Goal: Find specific page/section: Find specific page/section

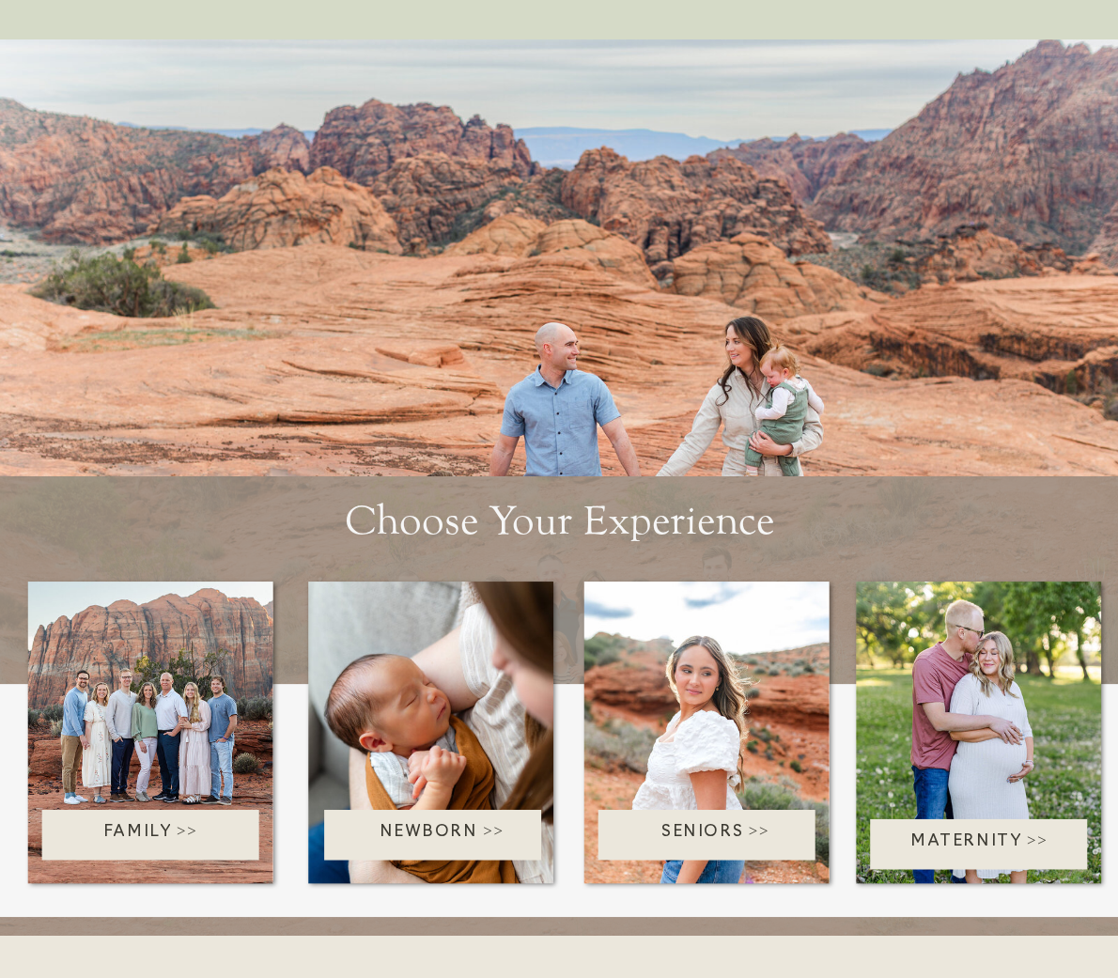
scroll to position [3570, 0]
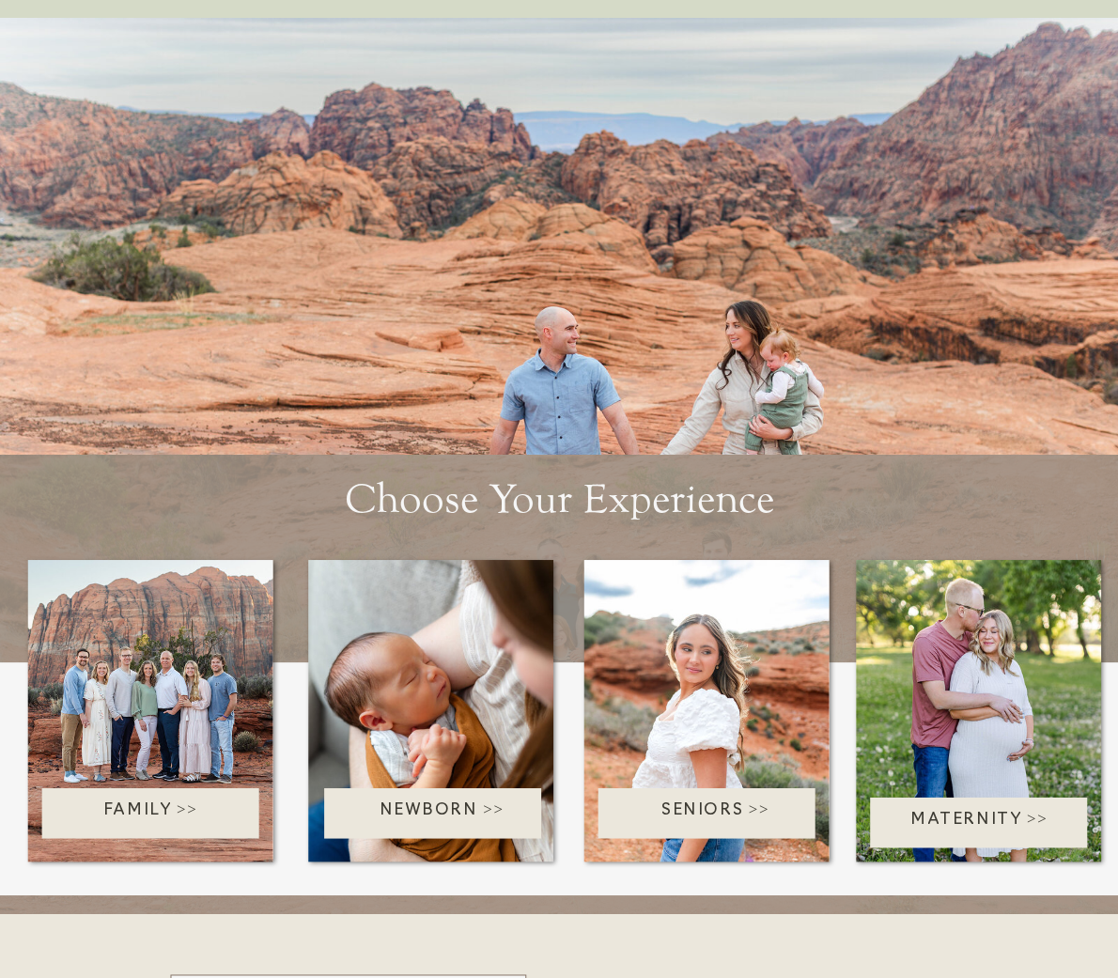
click at [116, 796] on div at bounding box center [150, 813] width 217 height 51
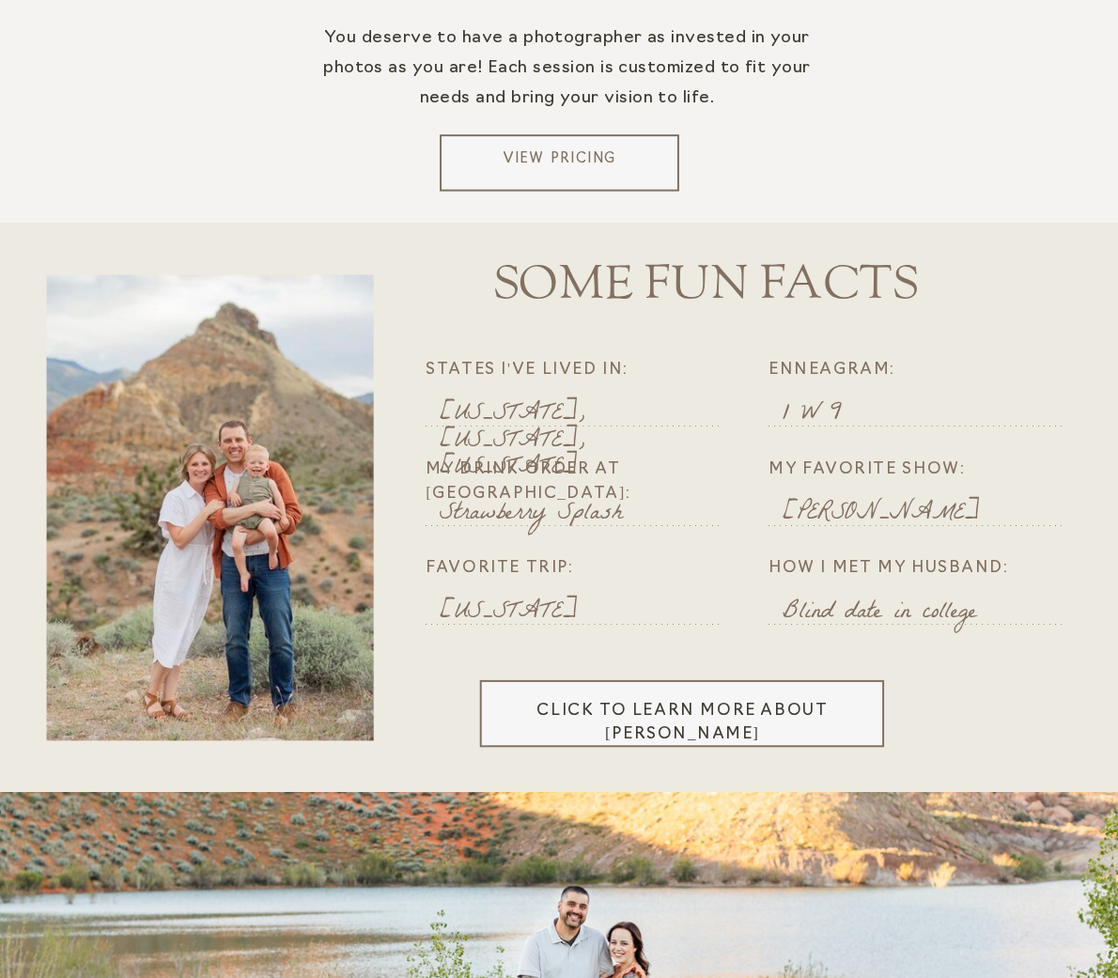
scroll to position [3852, 0]
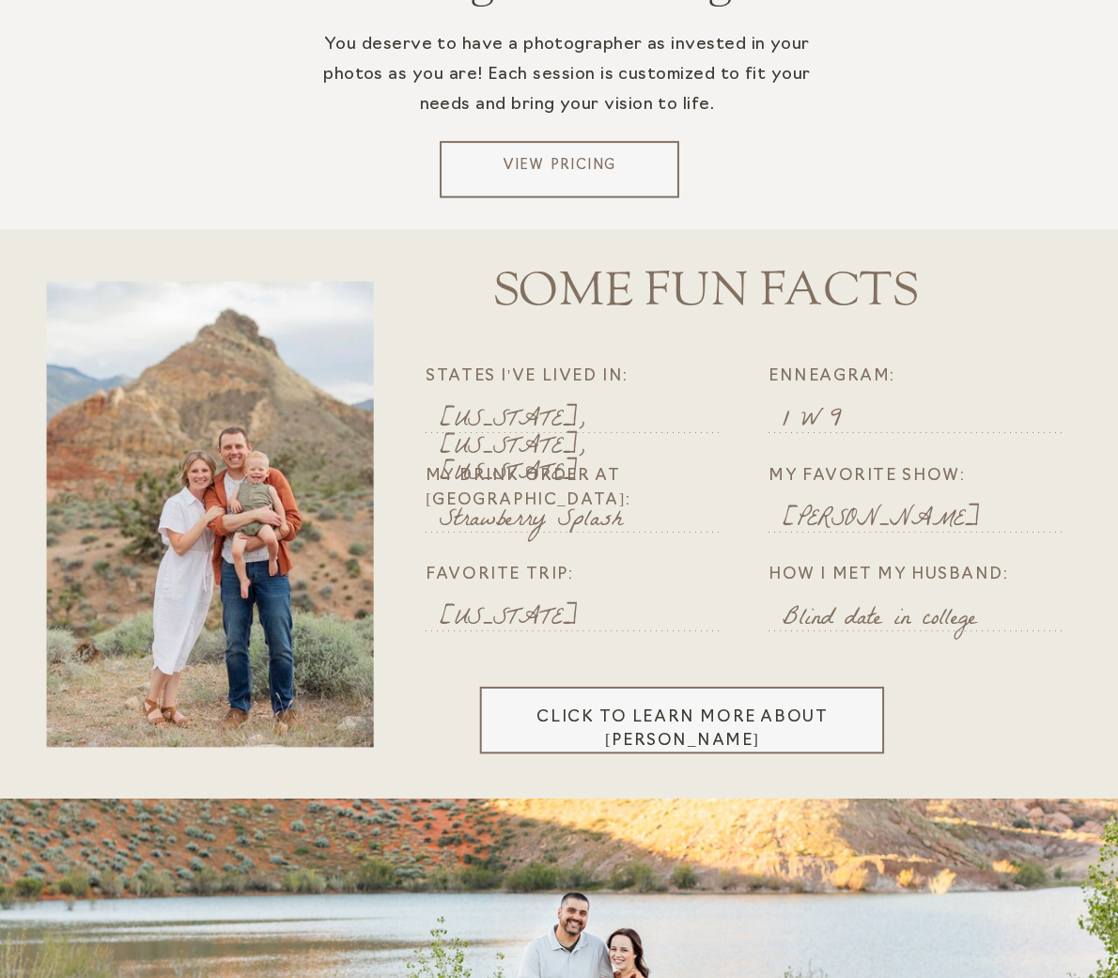
click at [575, 163] on p "View Pricing" at bounding box center [559, 170] width 225 height 28
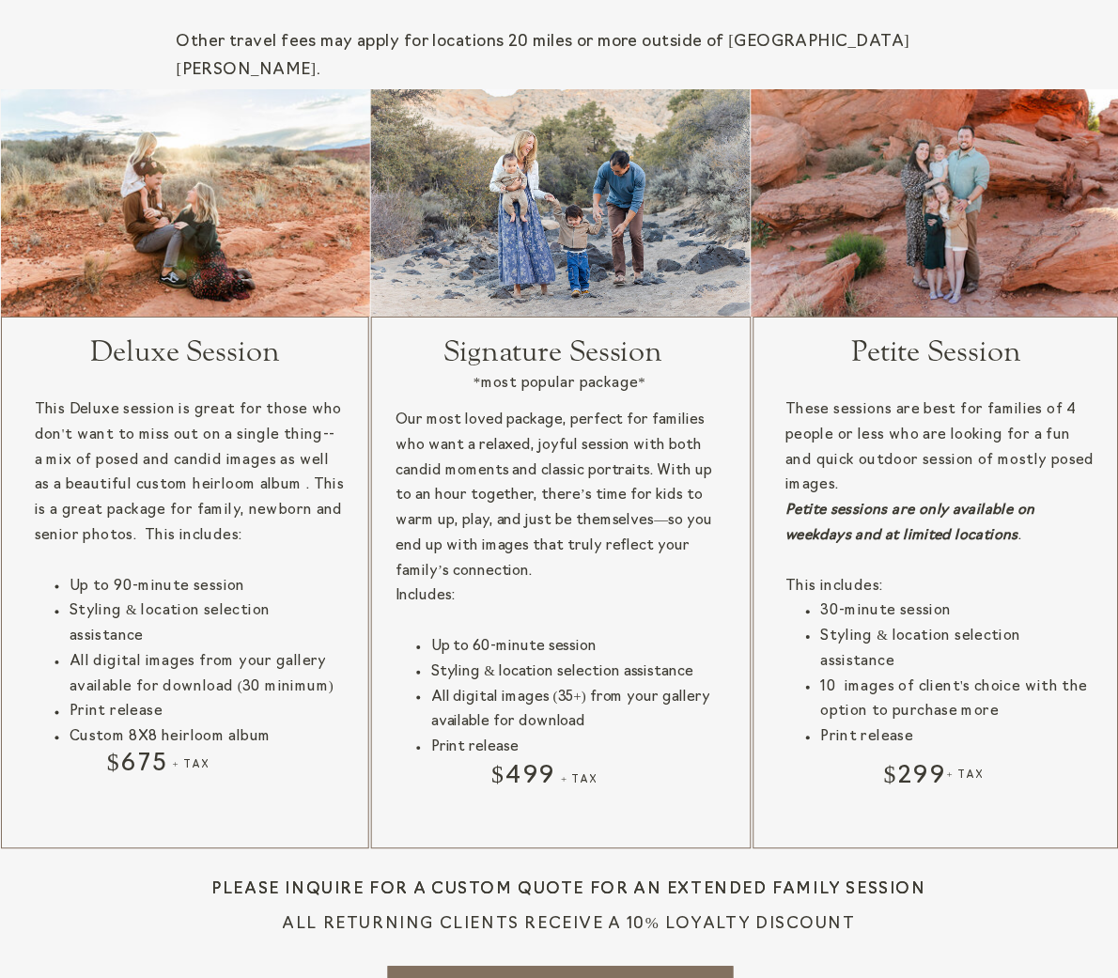
scroll to position [1973, 0]
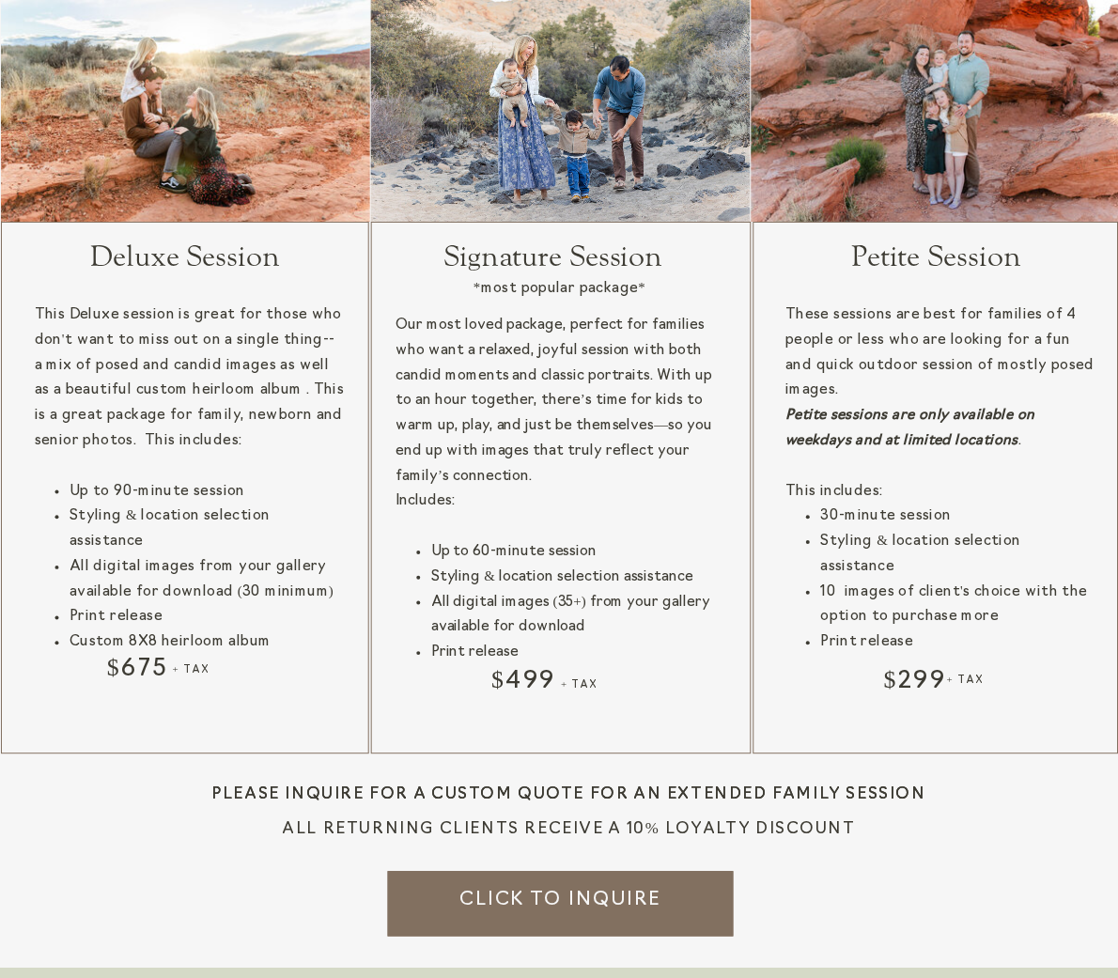
click at [524, 910] on div at bounding box center [561, 904] width 346 height 65
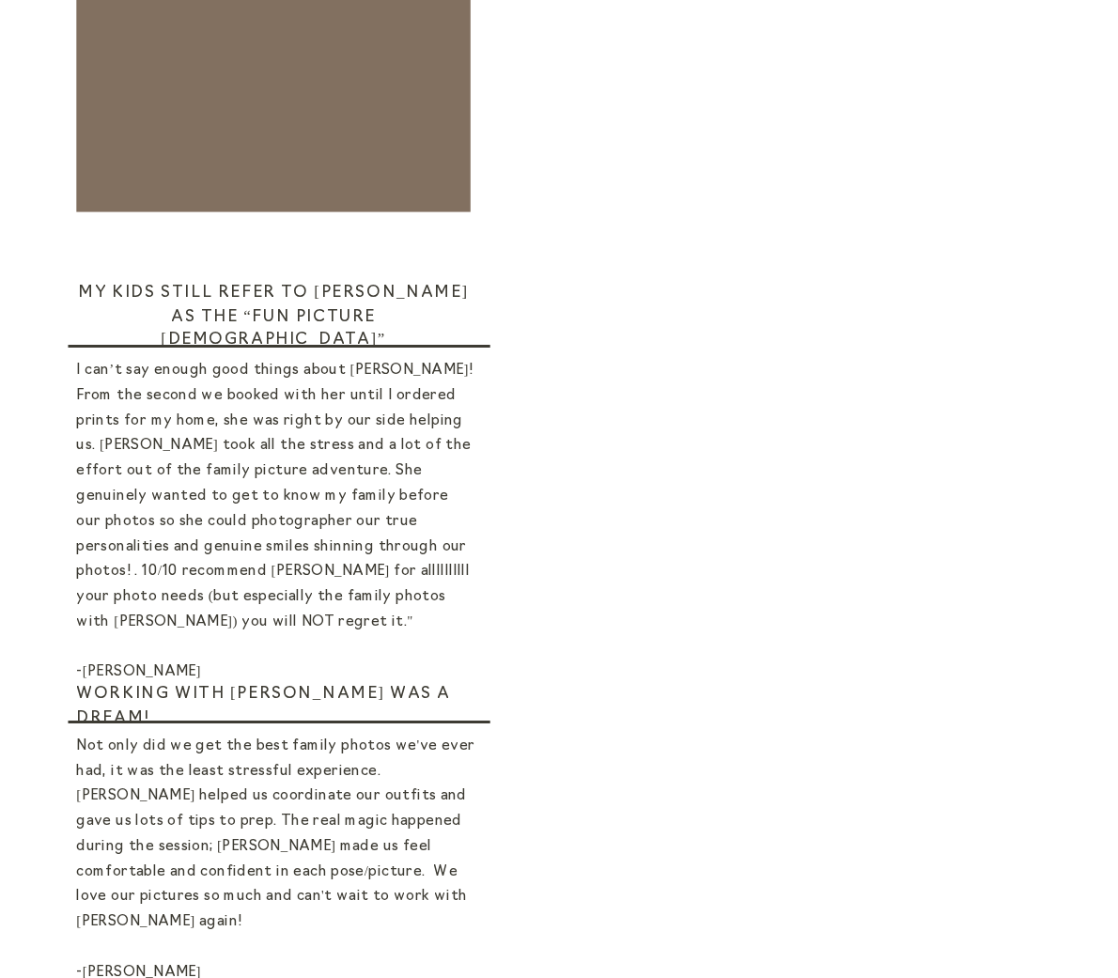
scroll to position [846, 0]
